Goal: Transaction & Acquisition: Subscribe to service/newsletter

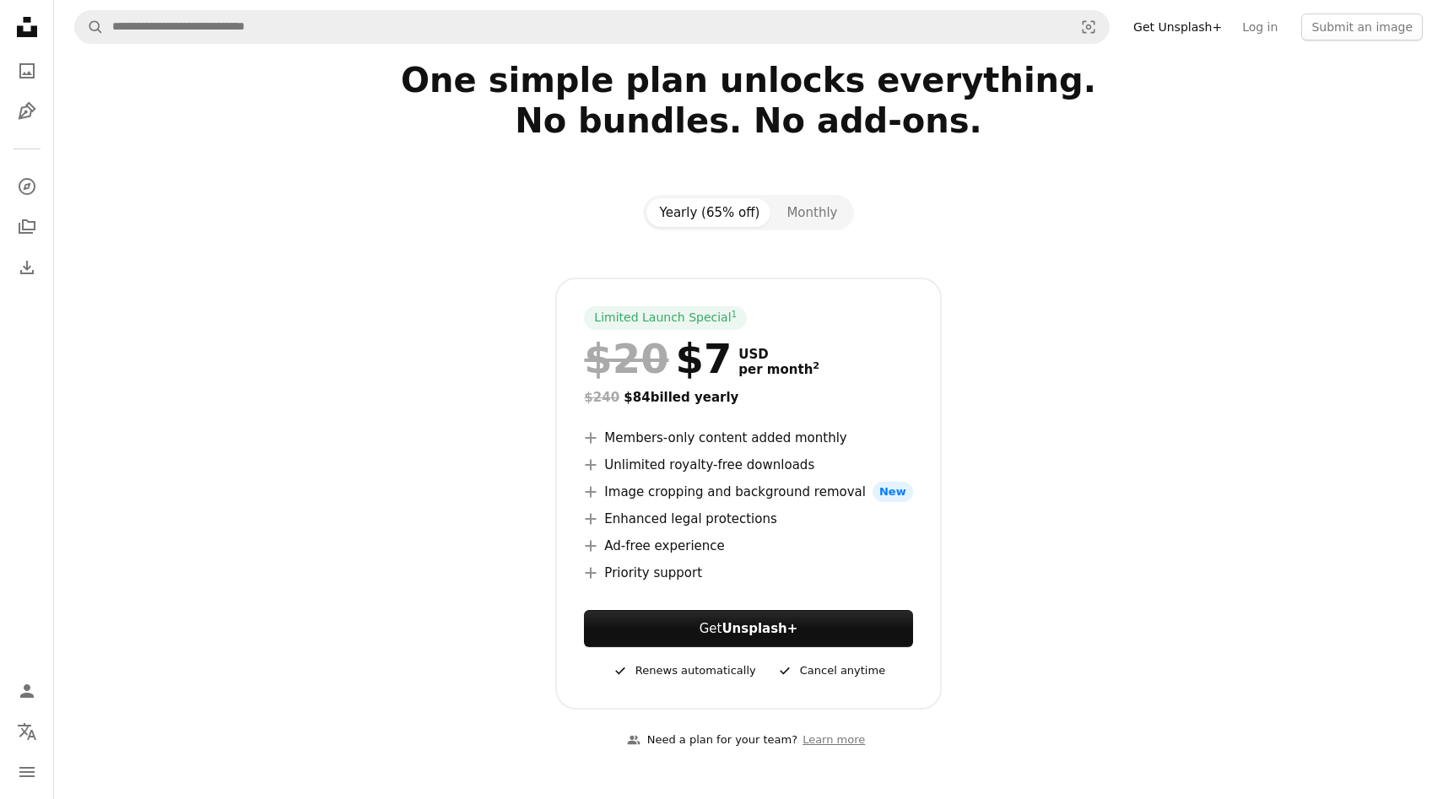
scroll to position [50, 0]
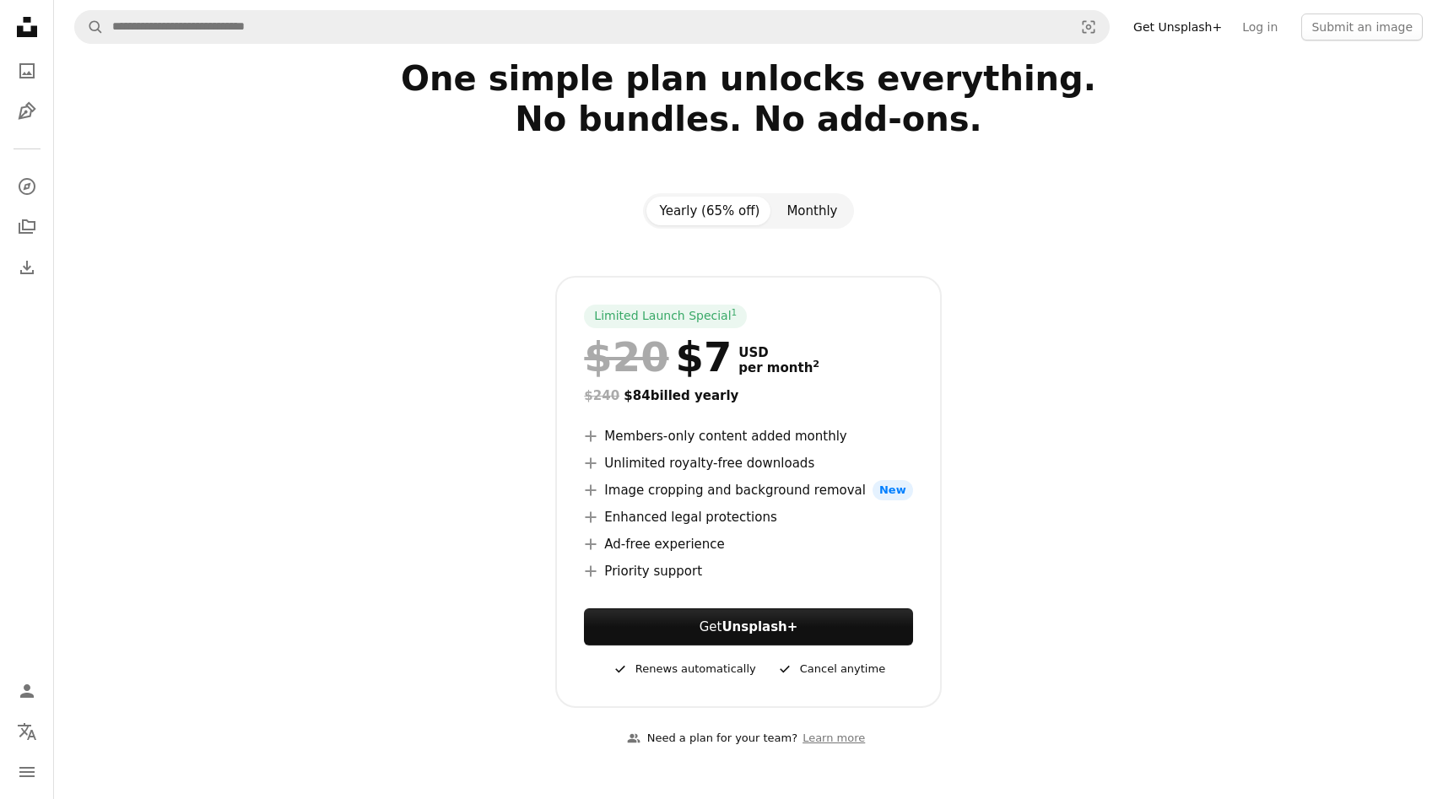
click at [819, 220] on button "Monthly" at bounding box center [812, 211] width 78 height 29
click at [712, 218] on button "Yearly (65% off)" at bounding box center [709, 211] width 127 height 29
click at [823, 208] on button "Monthly" at bounding box center [812, 211] width 78 height 29
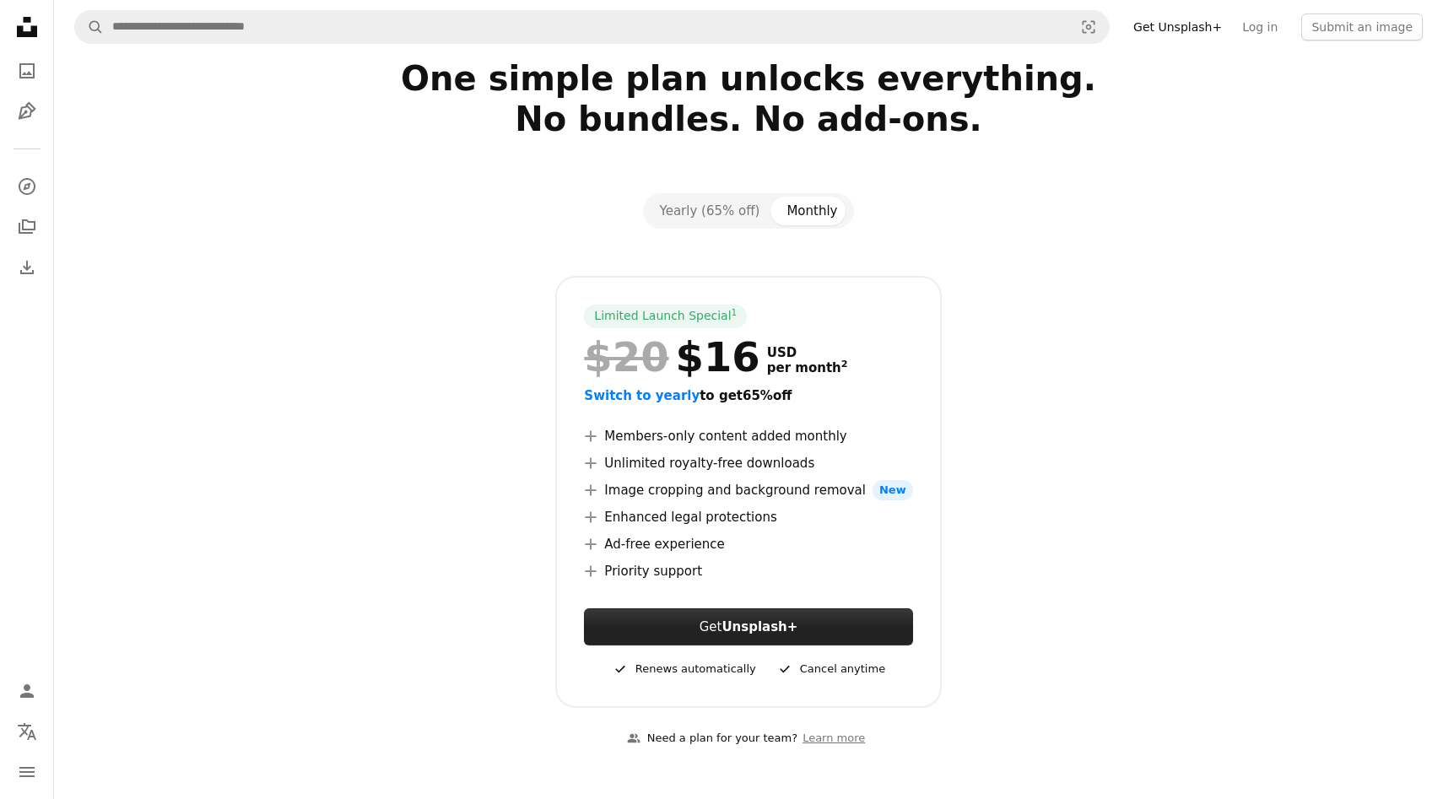
click at [777, 623] on strong "Unsplash+" at bounding box center [759, 626] width 76 height 15
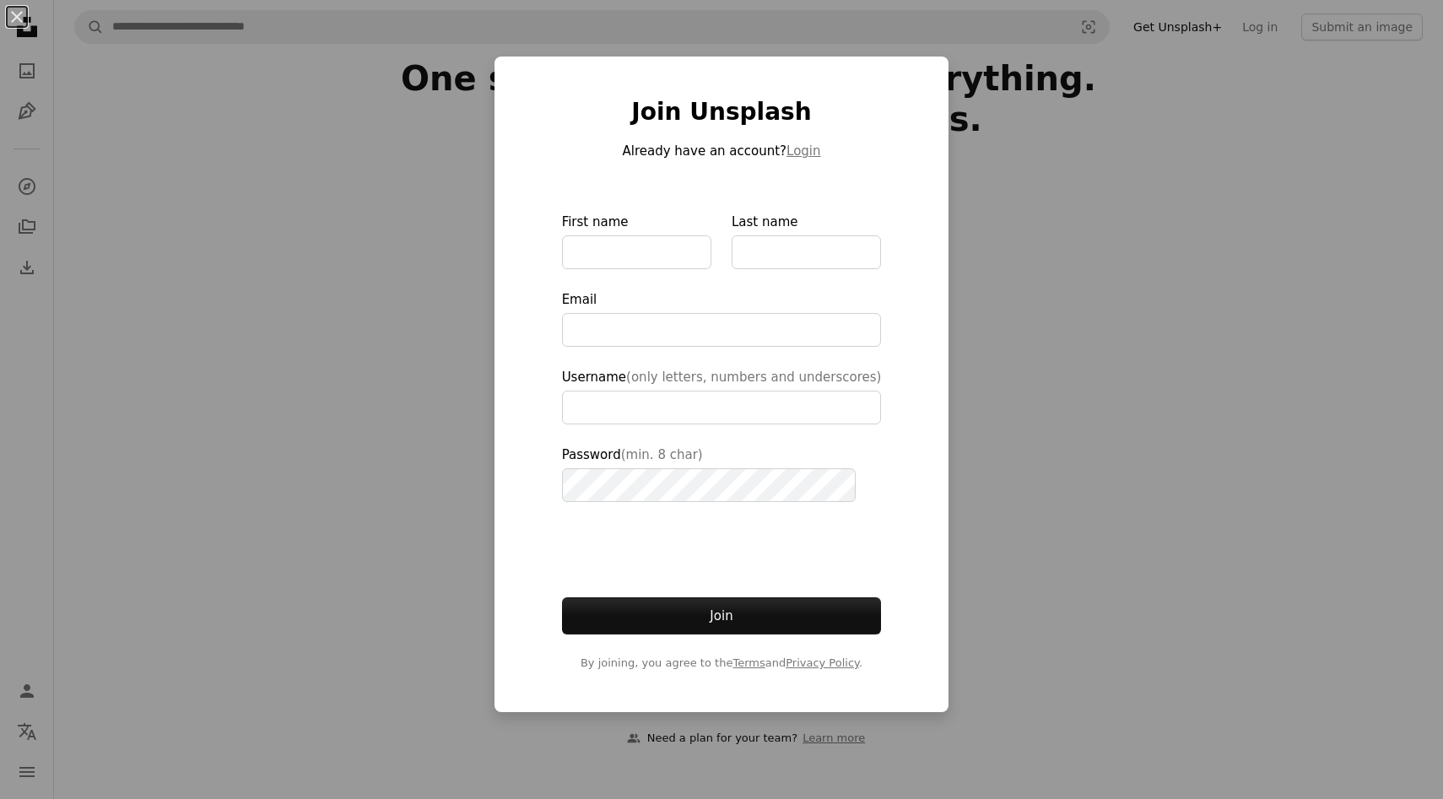
type input "**********"
click at [1018, 340] on div "An X shape Join Unsplash Already have an account? Login First name Last name Em…" at bounding box center [721, 399] width 1443 height 799
